Goal: Transaction & Acquisition: Download file/media

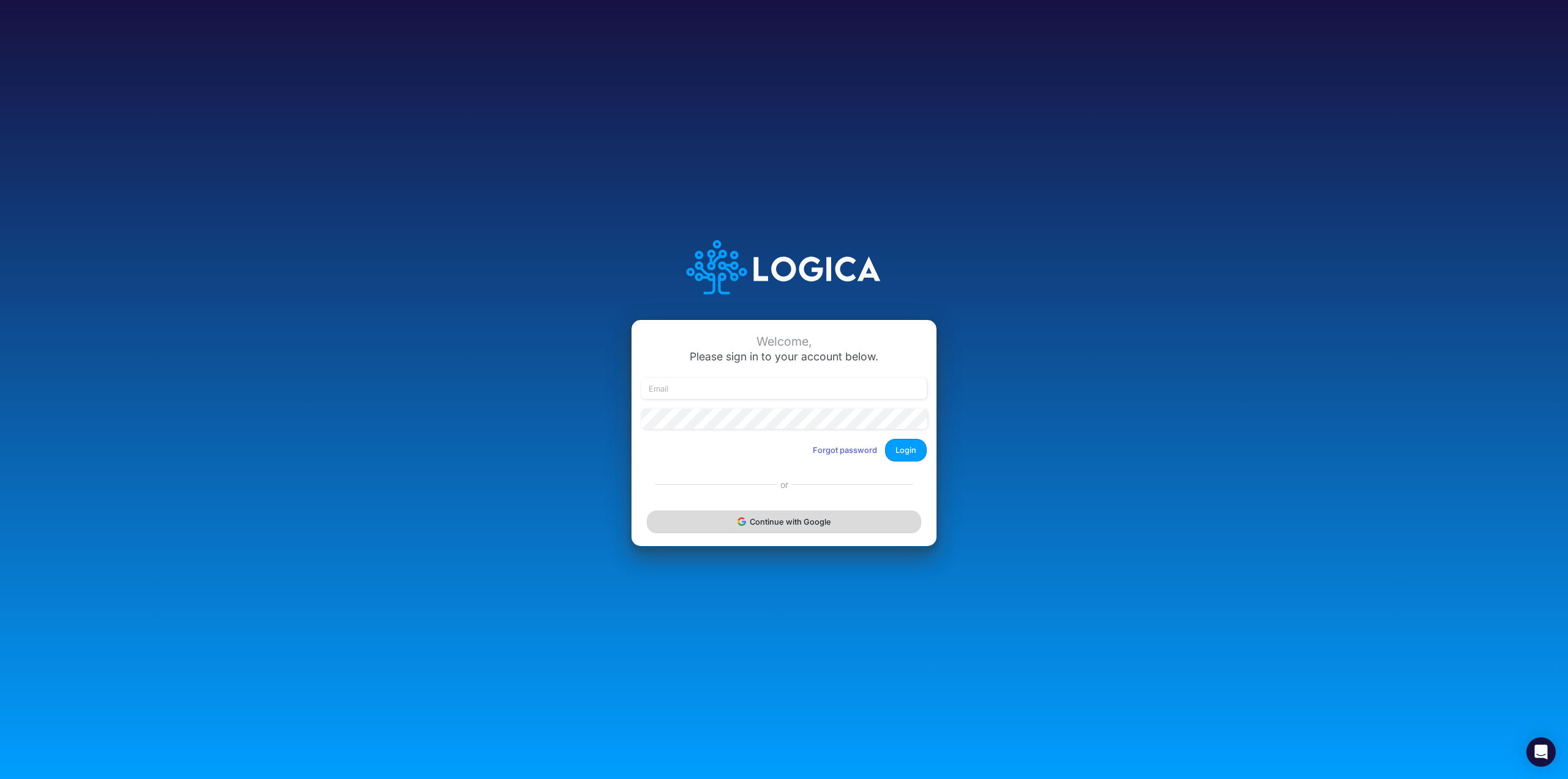
click at [819, 516] on button "Continue with Google" at bounding box center [784, 522] width 275 height 23
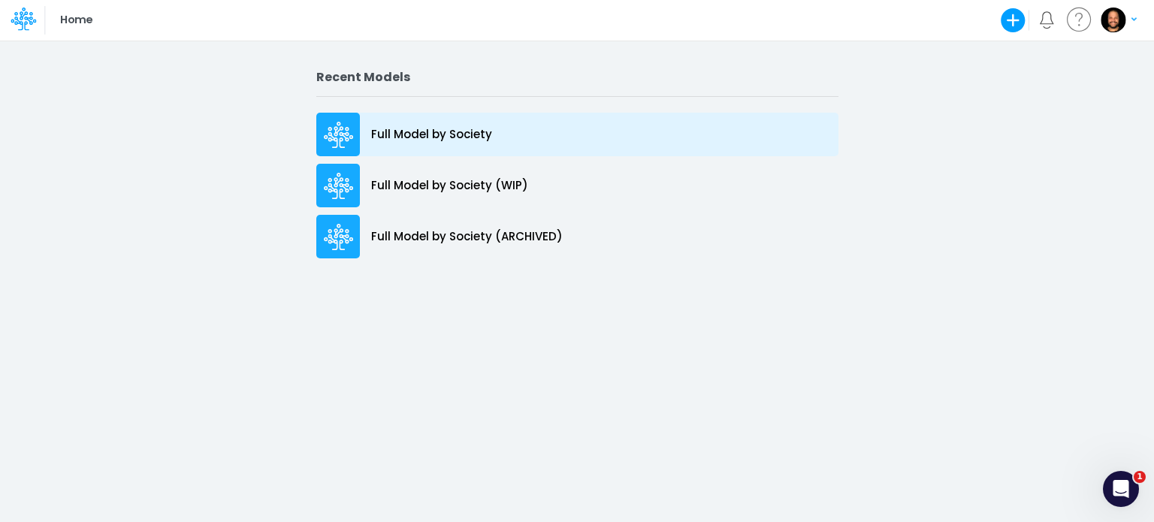
click at [489, 127] on div "Full Model by Society" at bounding box center [577, 135] width 522 height 44
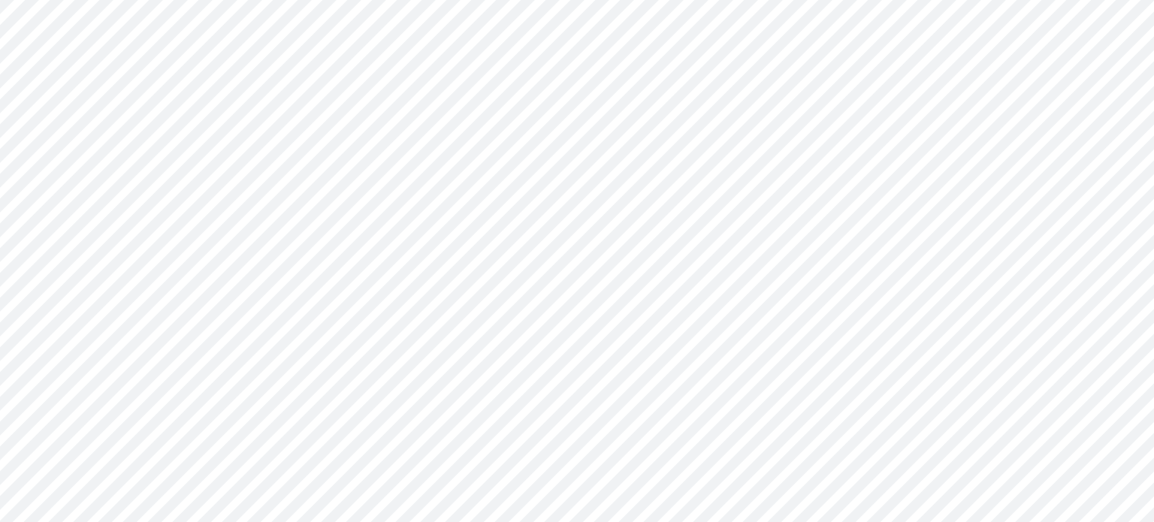
type input "Consolidated FS - BACENGAAP"
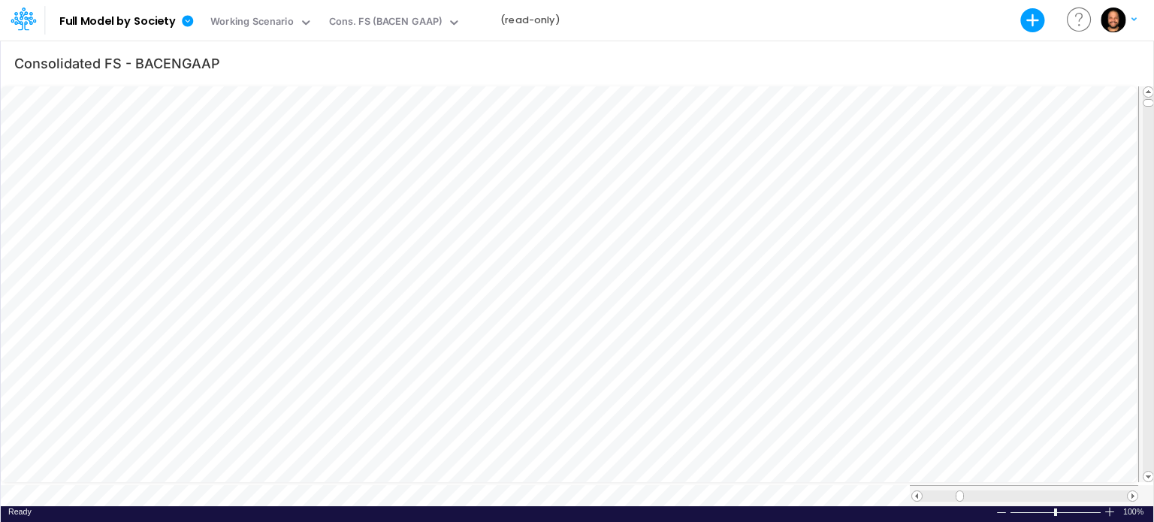
scroll to position [7, 2]
click at [400, 25] on div "Cons. FS (BACEN GAAP)" at bounding box center [385, 22] width 113 height 17
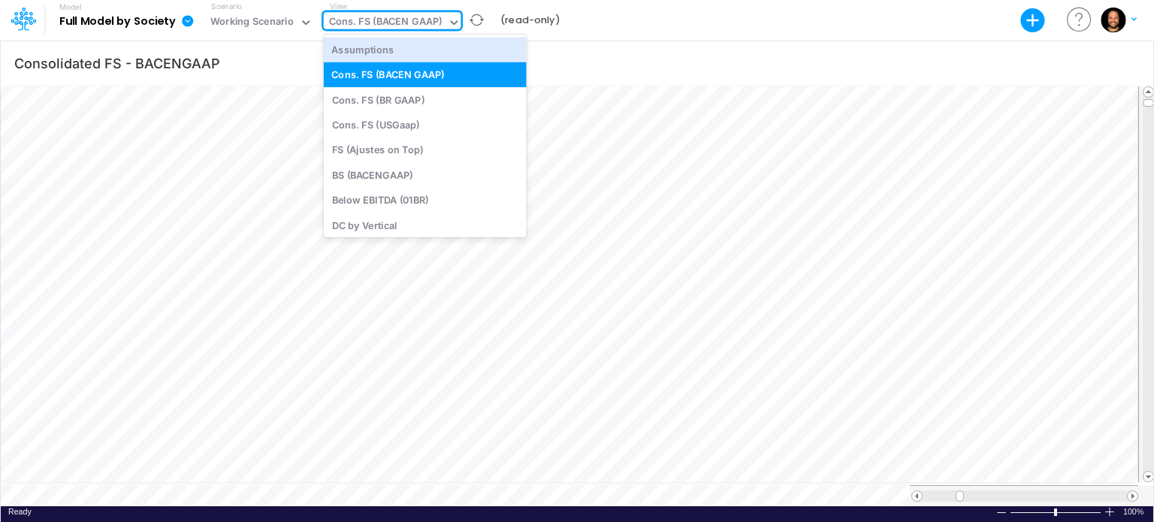
click at [427, 19] on div "Cons. FS (BACEN GAAP)" at bounding box center [385, 22] width 113 height 17
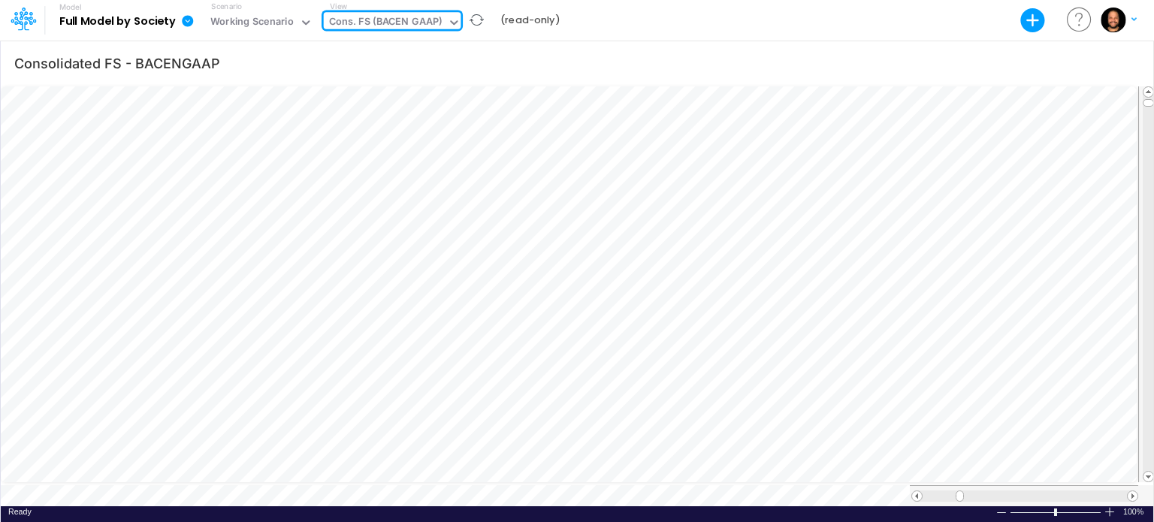
click at [165, 27] on b "Full Model by Society" at bounding box center [117, 22] width 116 height 14
click at [182, 20] on icon at bounding box center [188, 21] width 14 height 14
click at [186, 20] on icon at bounding box center [187, 20] width 11 height 11
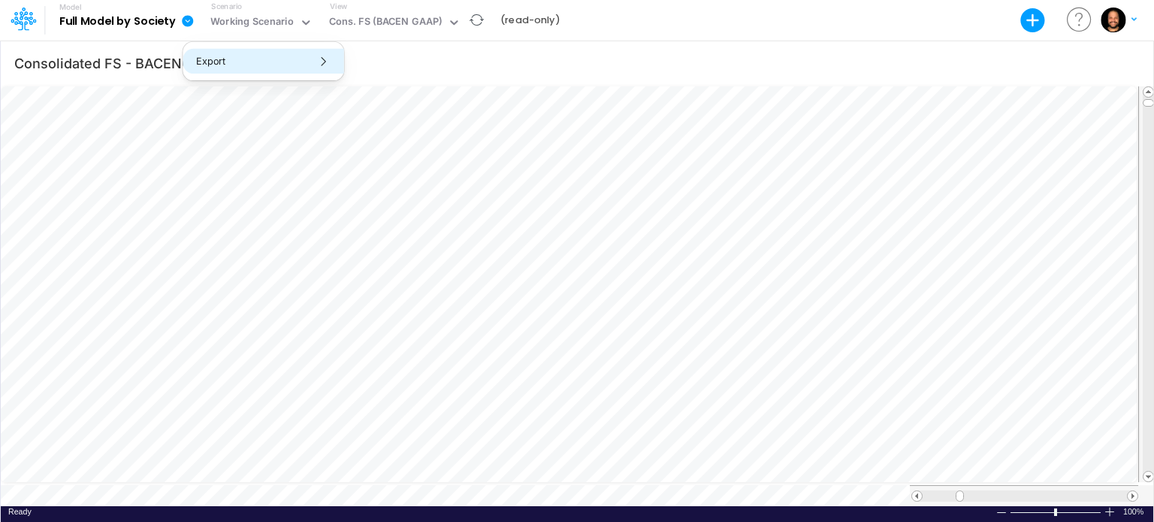
click at [225, 59] on button "Export" at bounding box center [263, 61] width 161 height 25
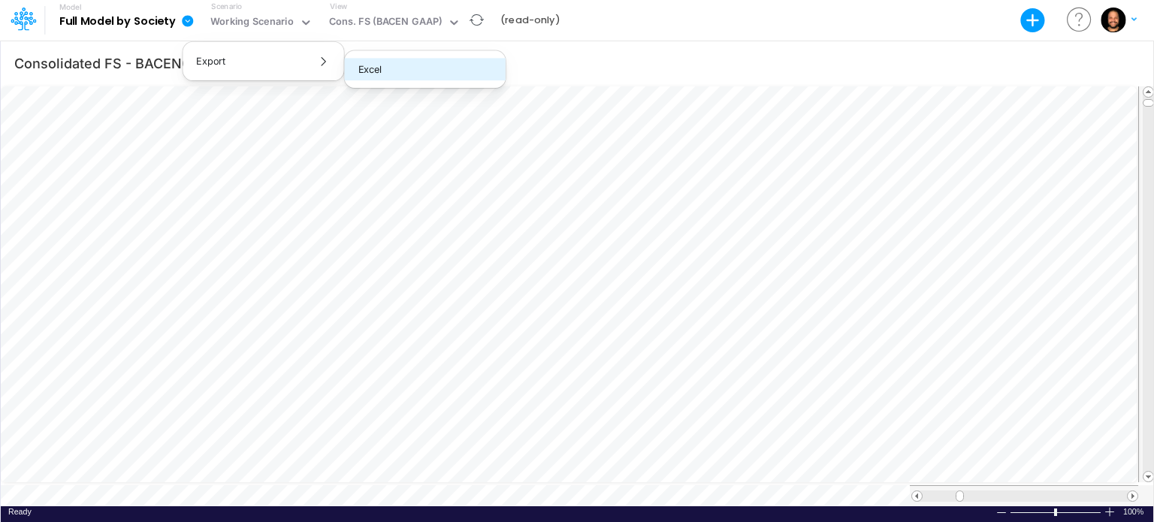
click at [361, 74] on button "Excel" at bounding box center [425, 69] width 161 height 23
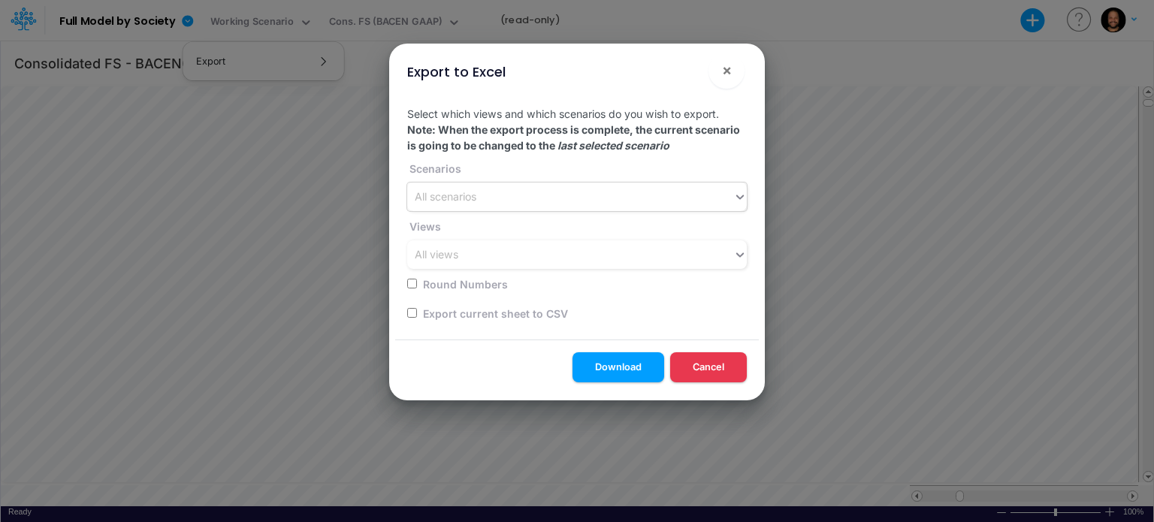
click at [580, 207] on div "All scenarios" at bounding box center [570, 197] width 326 height 25
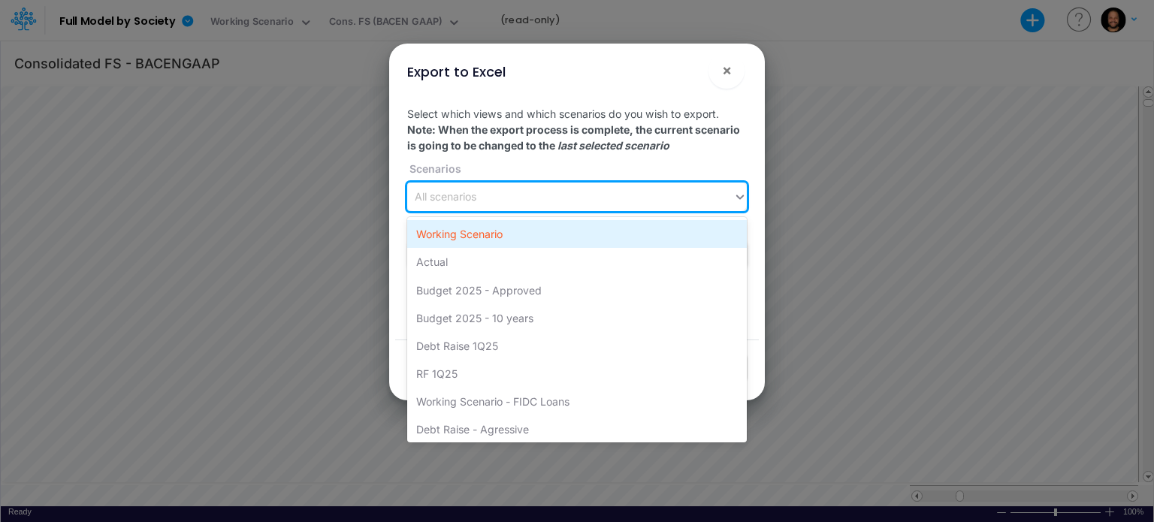
click at [589, 234] on div "Working Scenario" at bounding box center [577, 234] width 340 height 28
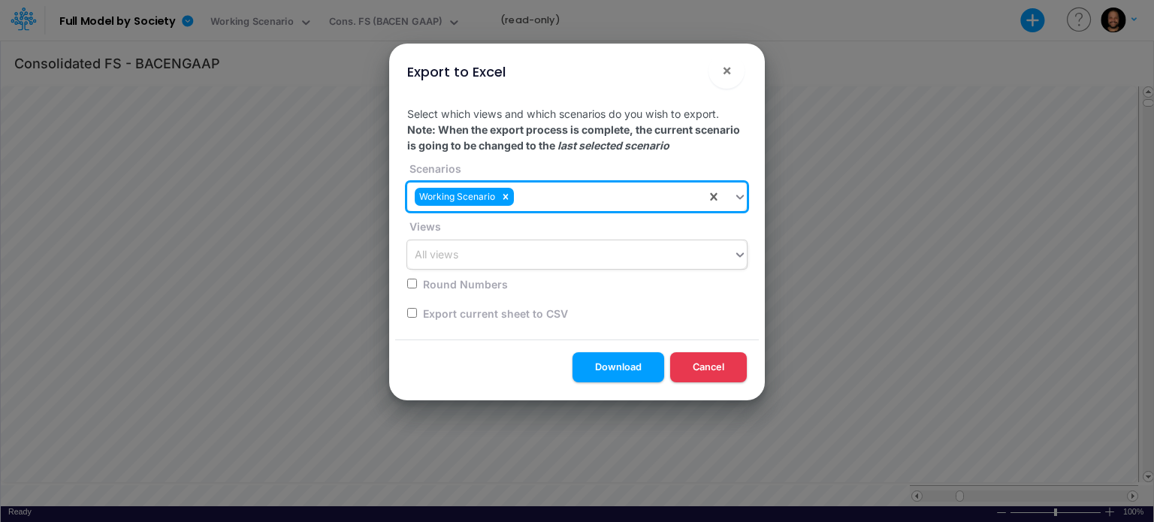
click at [596, 255] on div "All views" at bounding box center [570, 255] width 326 height 25
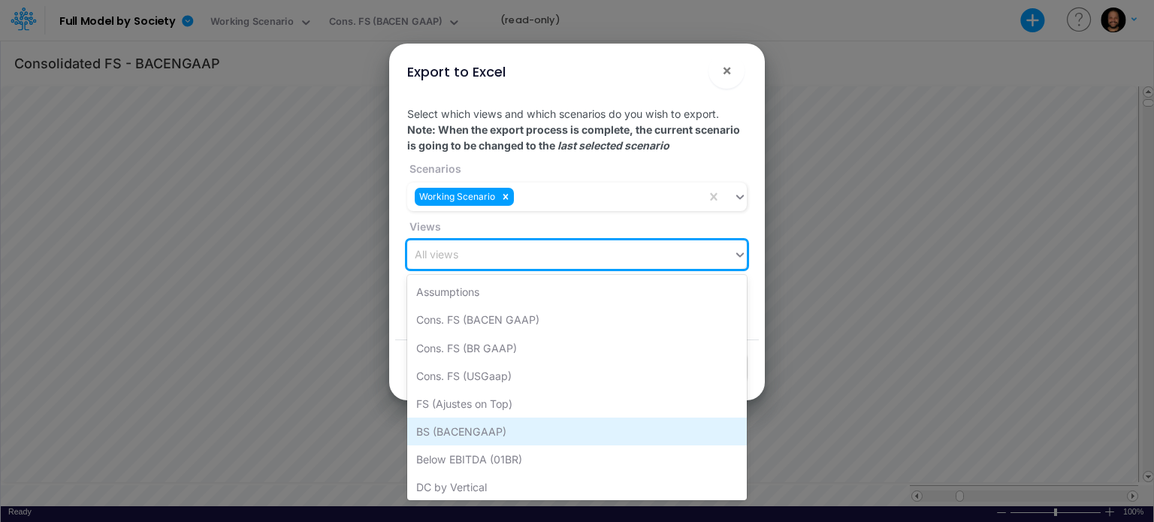
click at [584, 437] on div "BS (BACENGAAP)" at bounding box center [577, 432] width 340 height 28
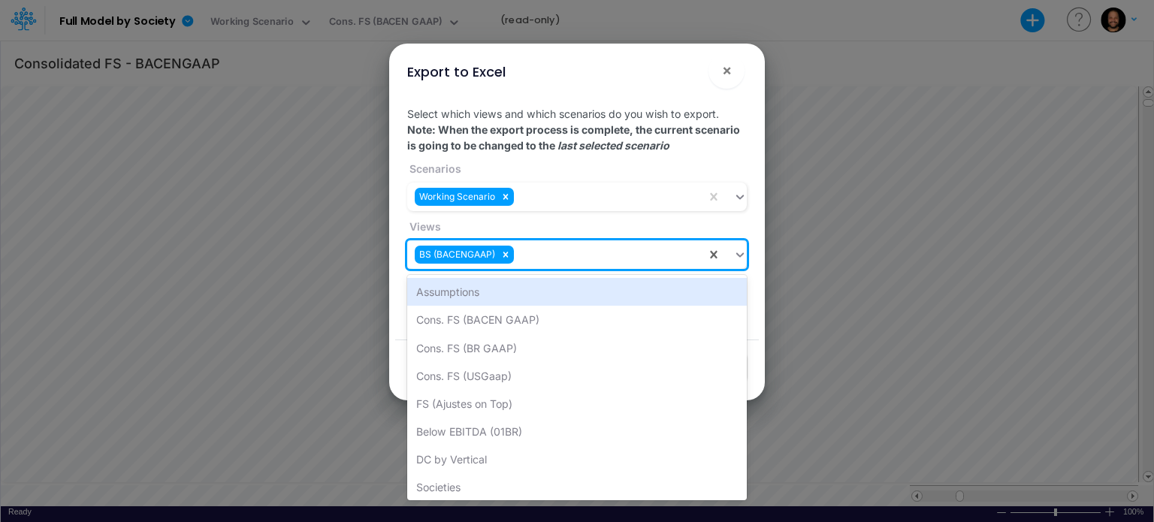
click at [586, 249] on div "BS (BACENGAAP)" at bounding box center [556, 255] width 299 height 25
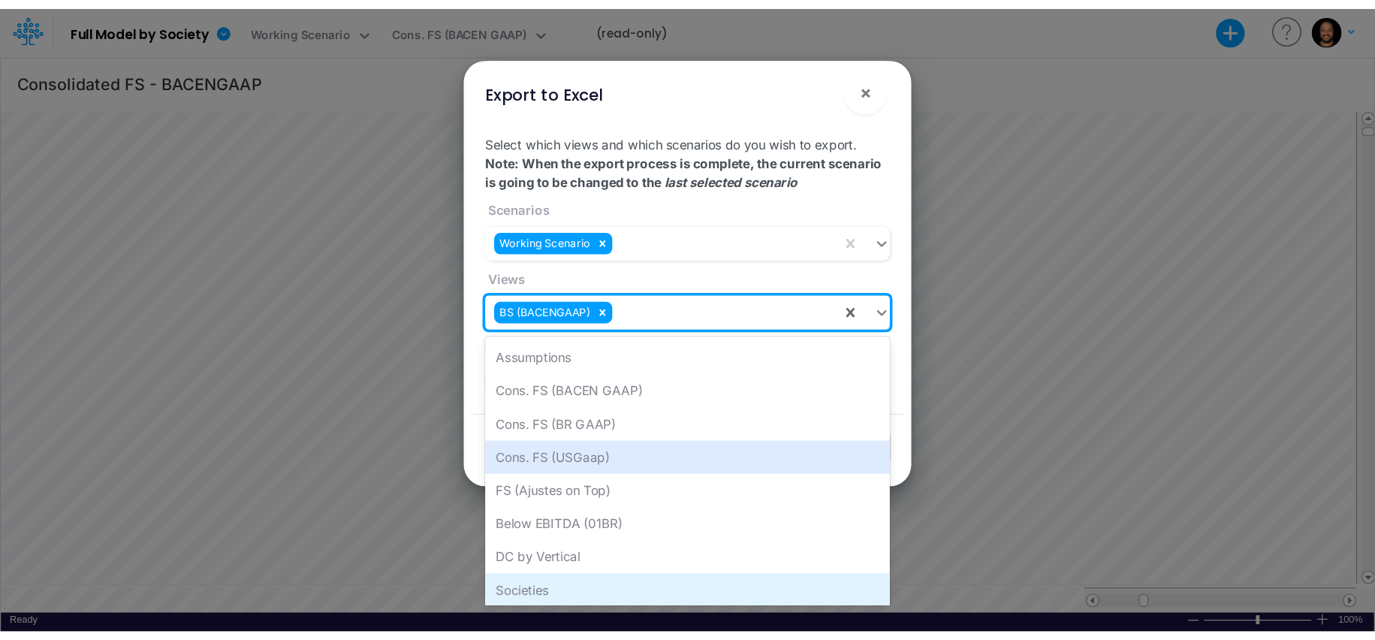
scroll to position [115, 0]
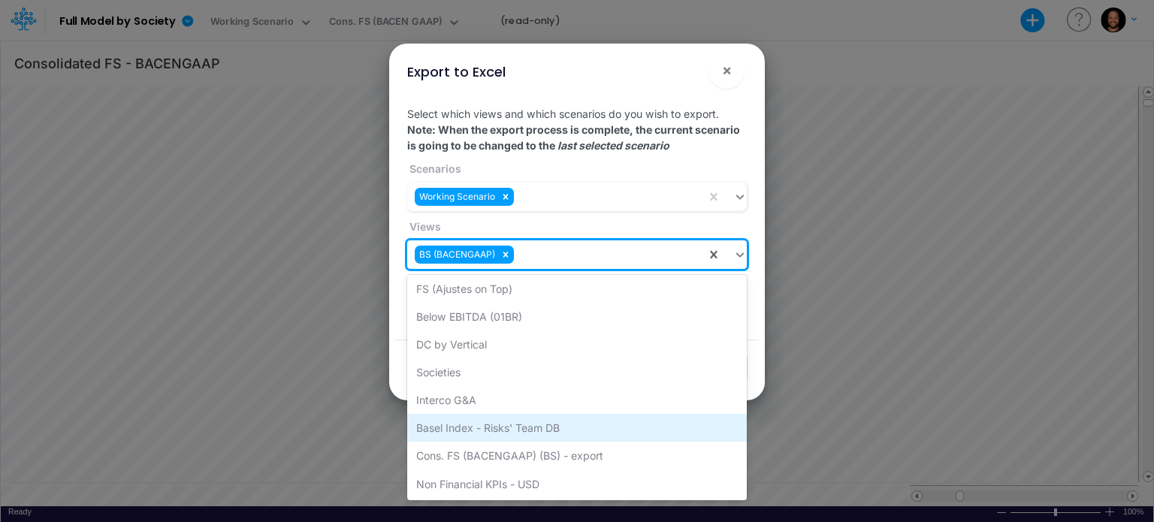
click at [610, 424] on div "Basel Index - Risks' Team DB" at bounding box center [577, 428] width 340 height 28
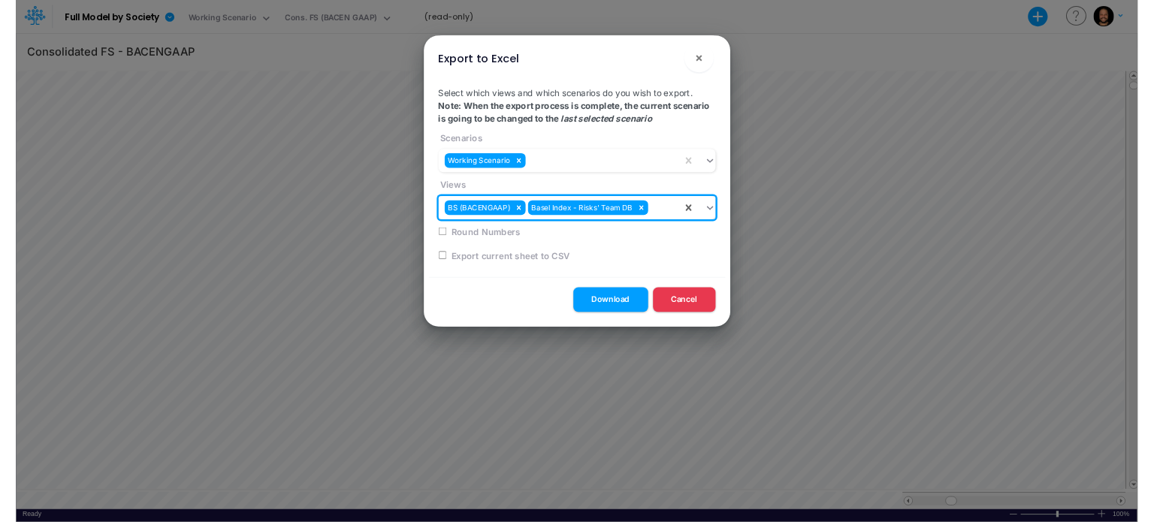
scroll to position [7, 2]
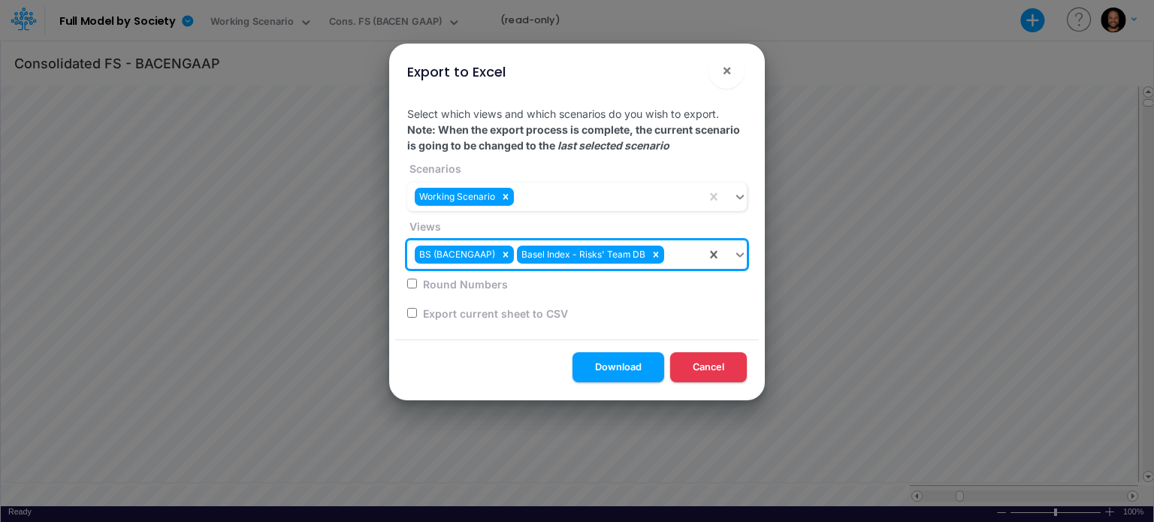
click at [682, 276] on div "Round Numbers" at bounding box center [572, 283] width 331 height 29
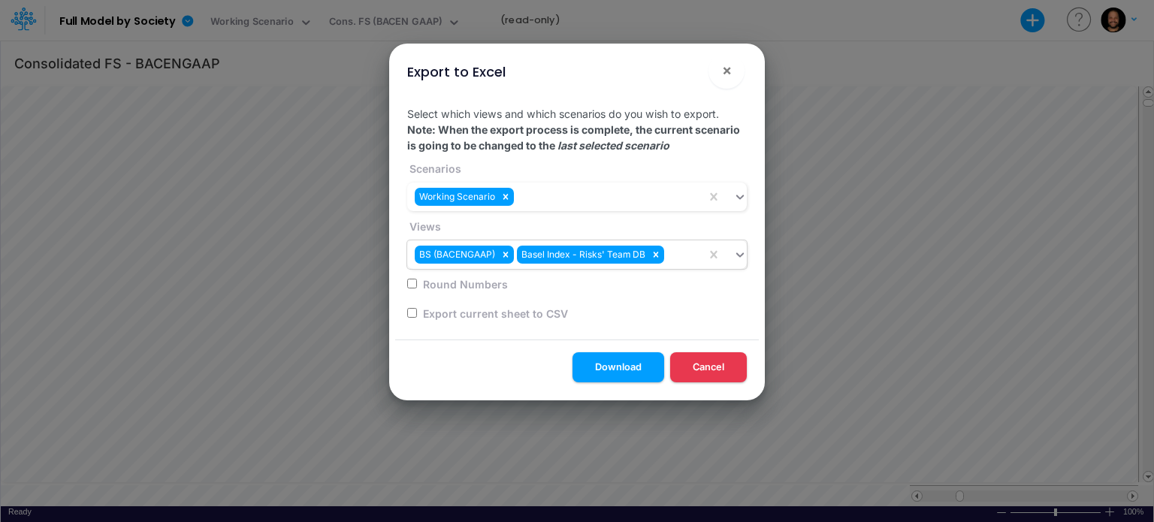
click at [692, 261] on div "BS (BACENGAAP) Basel Index - Risks' Team DB" at bounding box center [556, 255] width 299 height 25
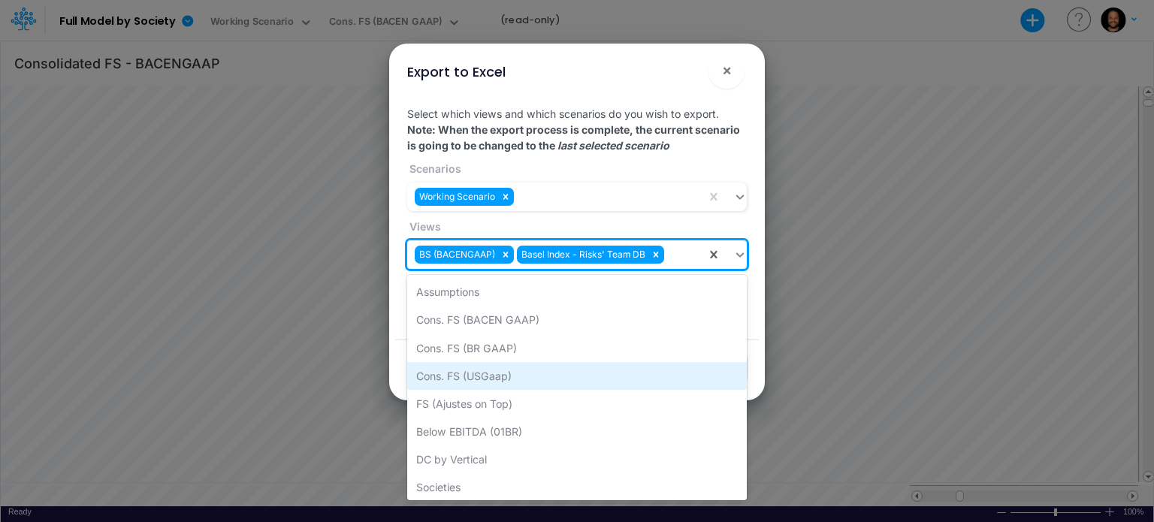
scroll to position [87, 0]
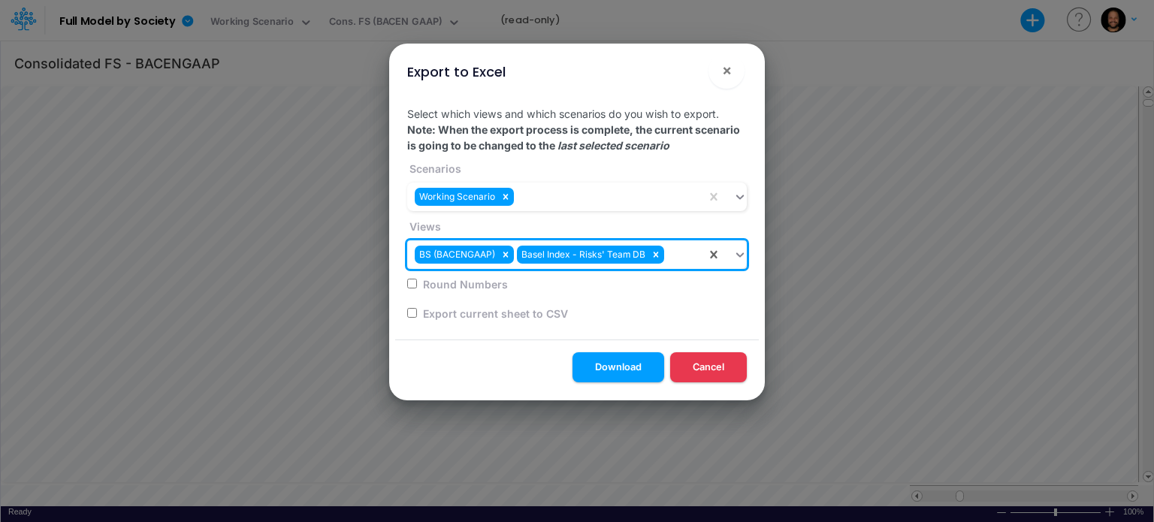
click at [681, 256] on div "BS (BACENGAAP) Basel Index - Risks' Team DB" at bounding box center [556, 255] width 299 height 25
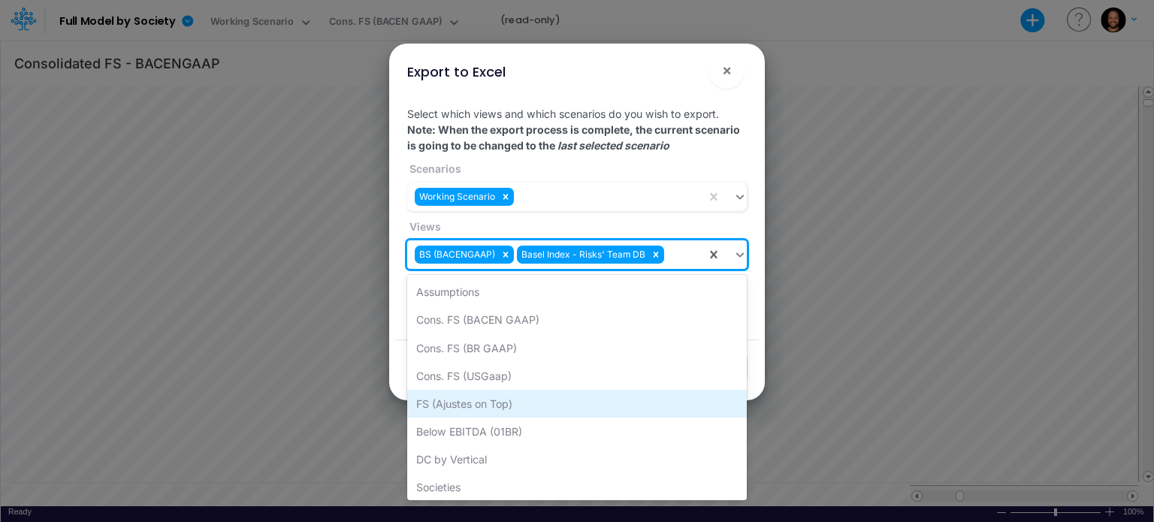
click at [627, 402] on div "FS (Ajustes on Top)" at bounding box center [577, 404] width 340 height 28
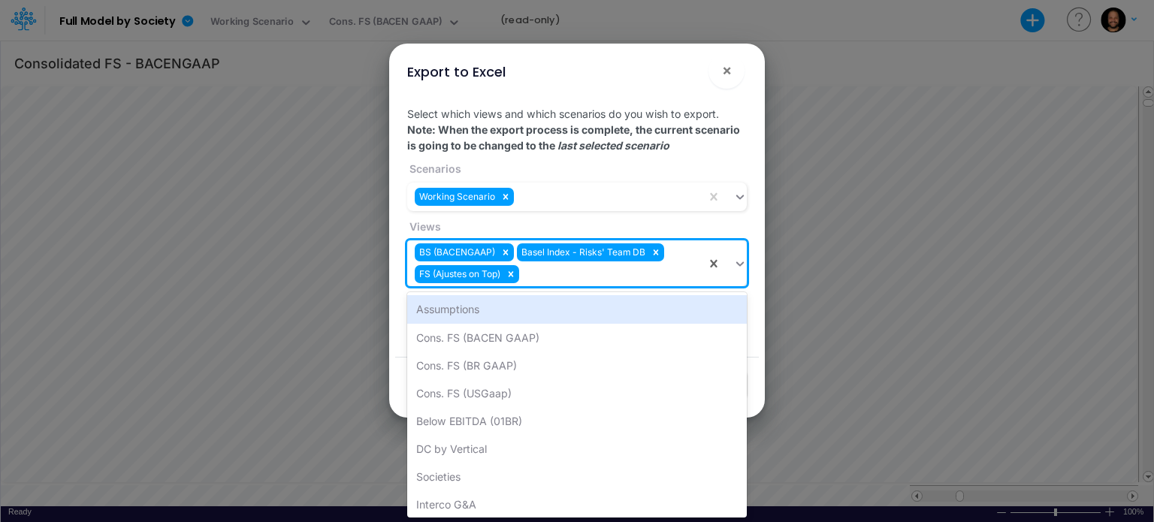
click at [628, 276] on div "BS (BACENGAAP) Basel Index - Risks' Team DB FS (Ajustes on Top)" at bounding box center [556, 263] width 299 height 46
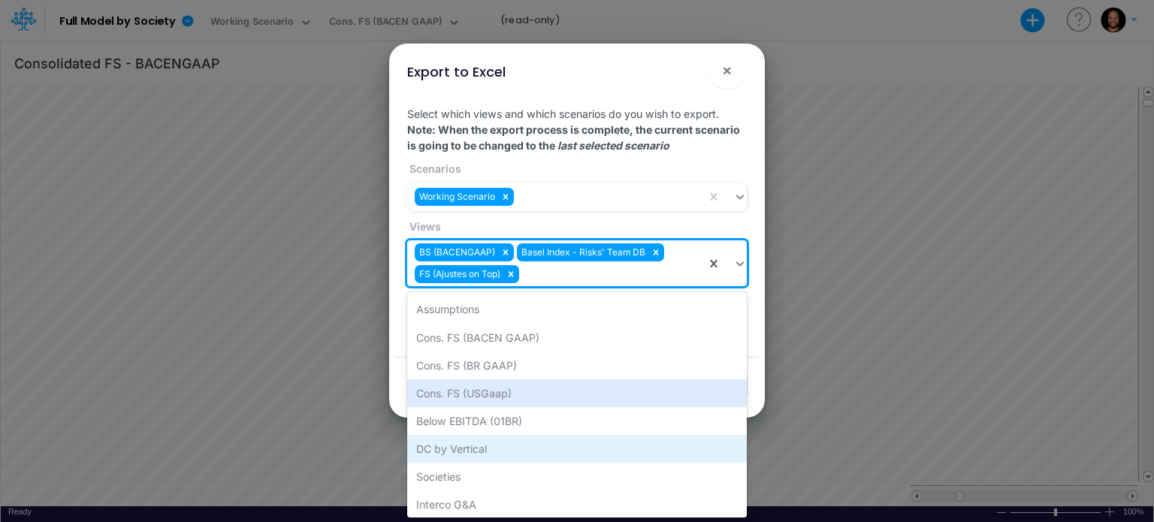
scroll to position [59, 0]
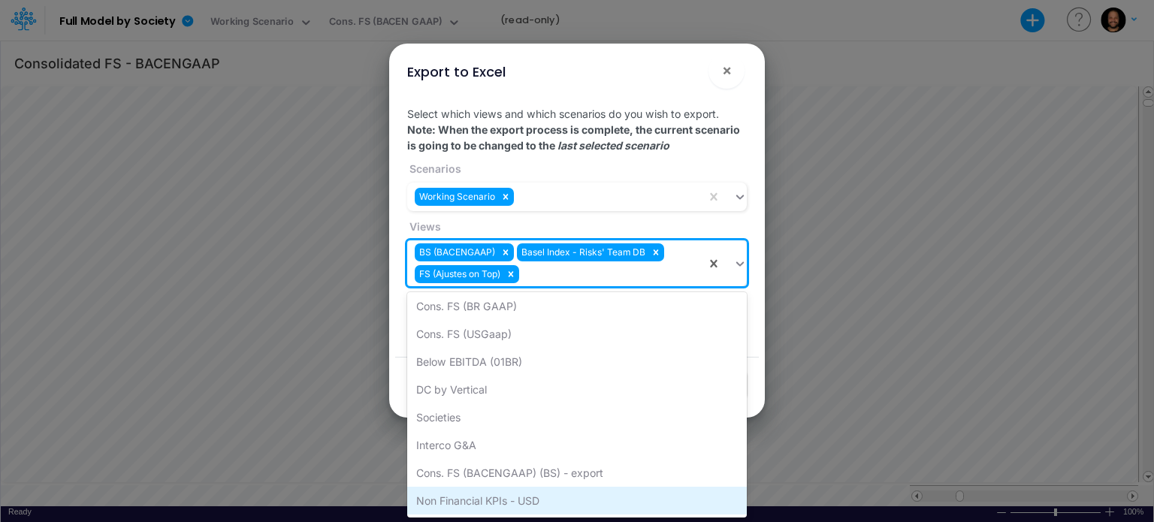
click at [628, 504] on div "Non Financial KPIs - USD" at bounding box center [577, 501] width 340 height 28
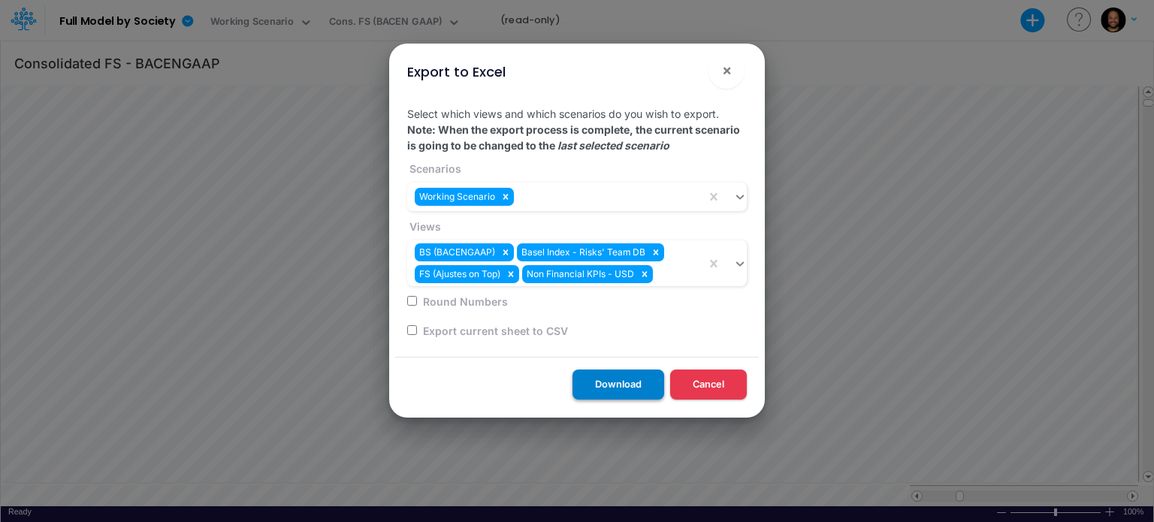
click at [603, 386] on button "Download" at bounding box center [618, 384] width 92 height 29
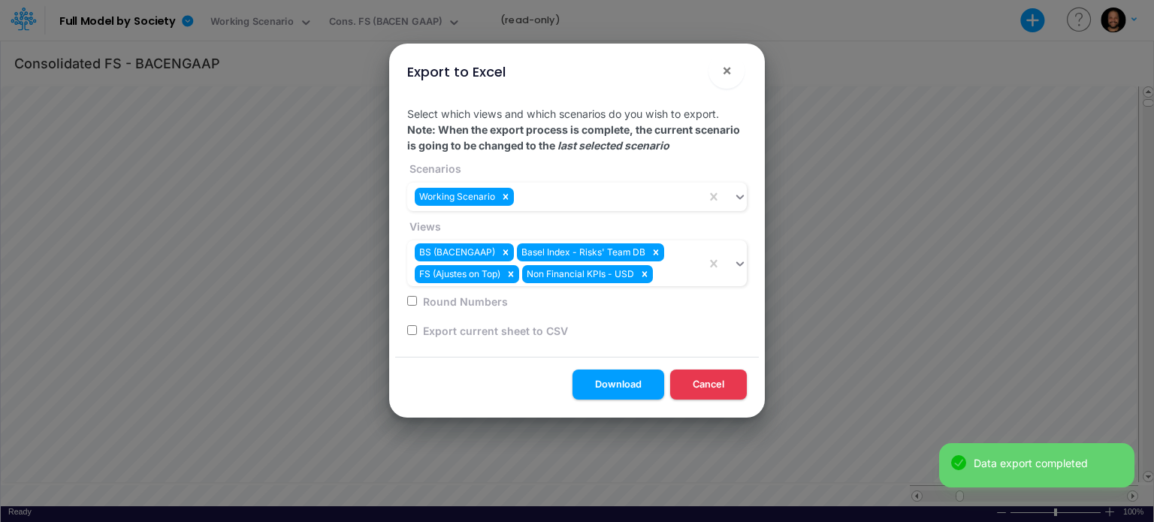
click at [1042, 465] on div "Data export completed" at bounding box center [1048, 463] width 149 height 16
